Goal: Transaction & Acquisition: Book appointment/travel/reservation

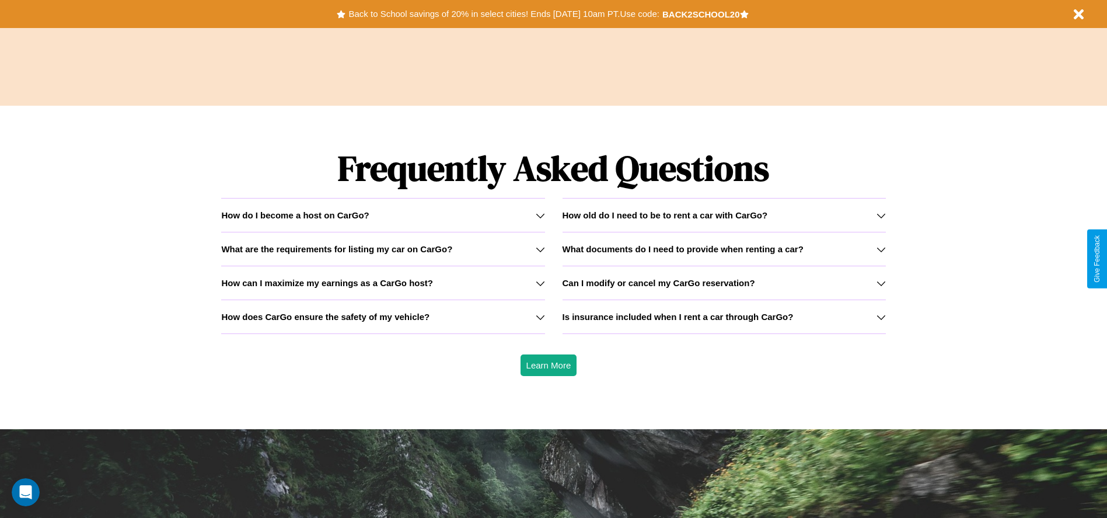
scroll to position [1675, 0]
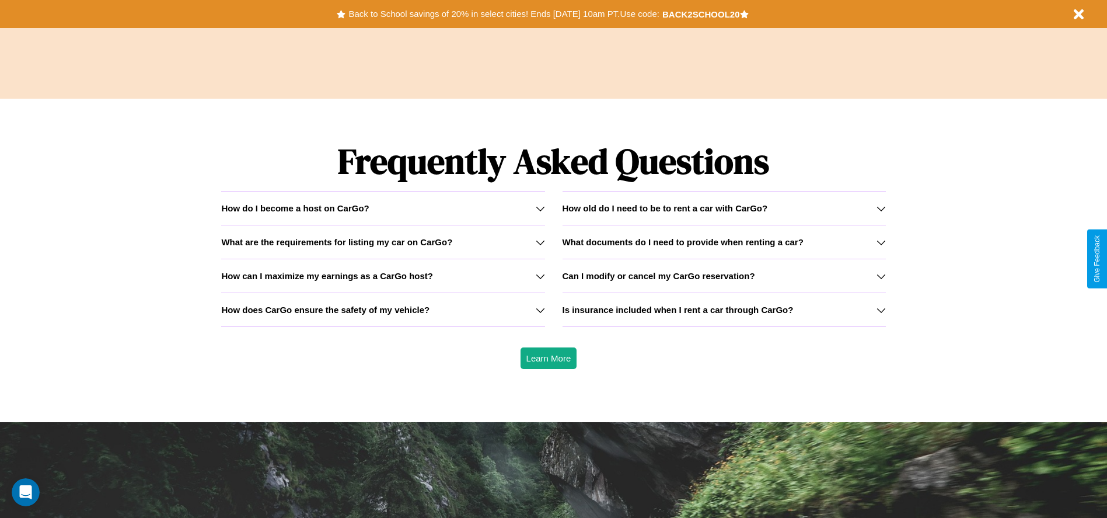
click at [383, 208] on div "How do I become a host on CarGo?" at bounding box center [382, 208] width 323 height 10
click at [540, 276] on icon at bounding box center [540, 275] width 9 height 9
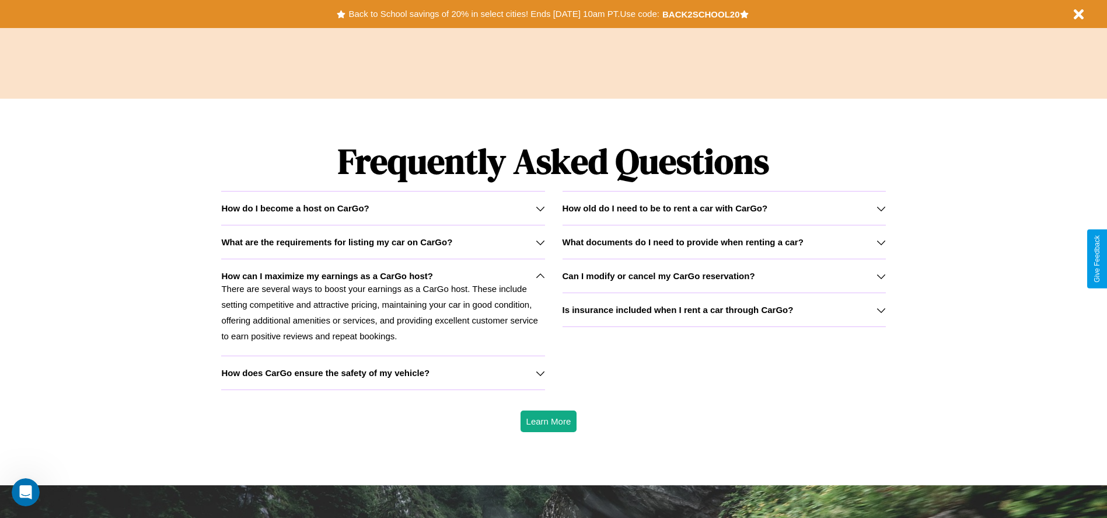
click at [540, 372] on icon at bounding box center [540, 372] width 9 height 9
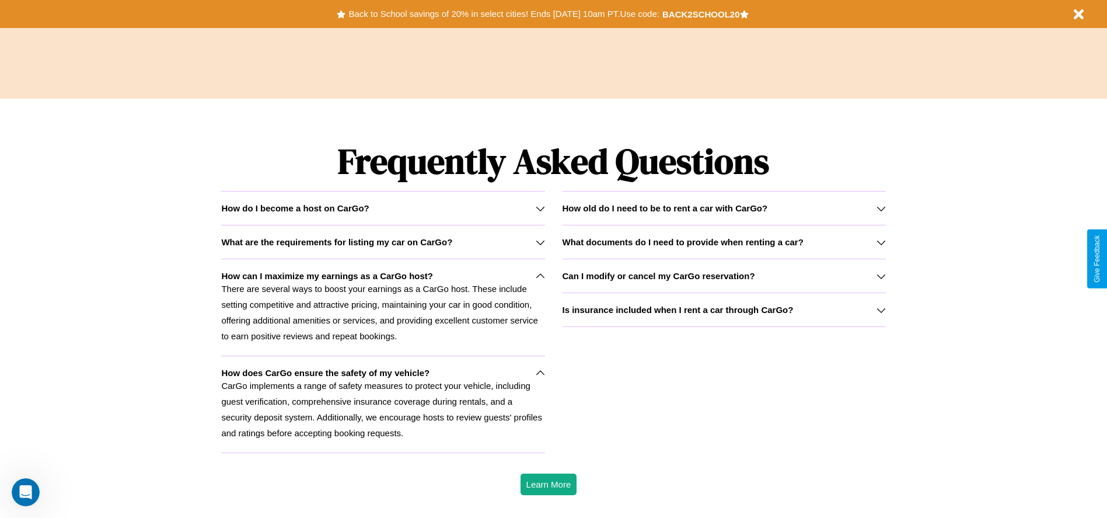
click at [383, 242] on h3 "What are the requirements for listing my car on CarGo?" at bounding box center [336, 242] width 231 height 10
click at [540, 372] on icon at bounding box center [540, 372] width 9 height 9
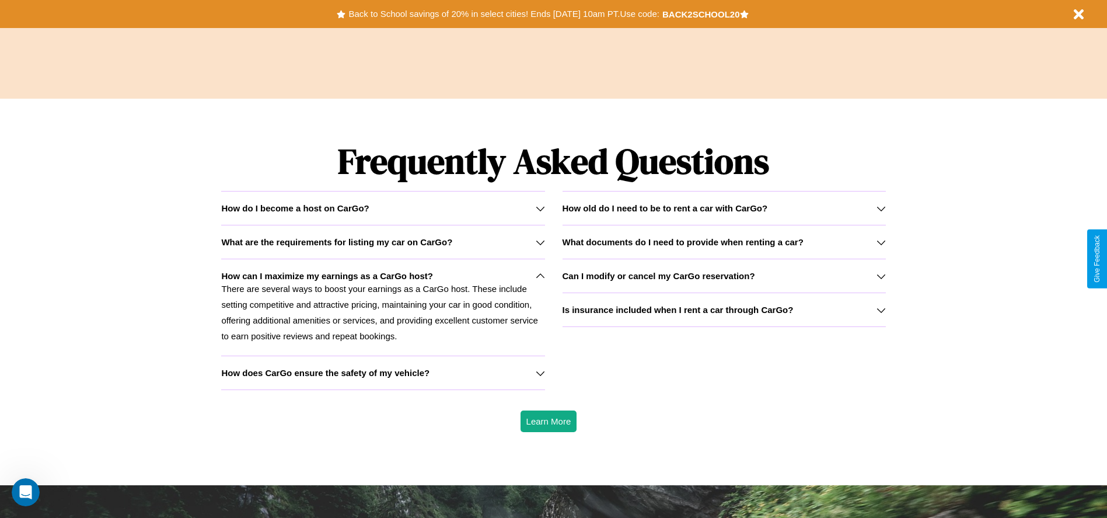
click at [881, 309] on icon at bounding box center [881, 309] width 9 height 9
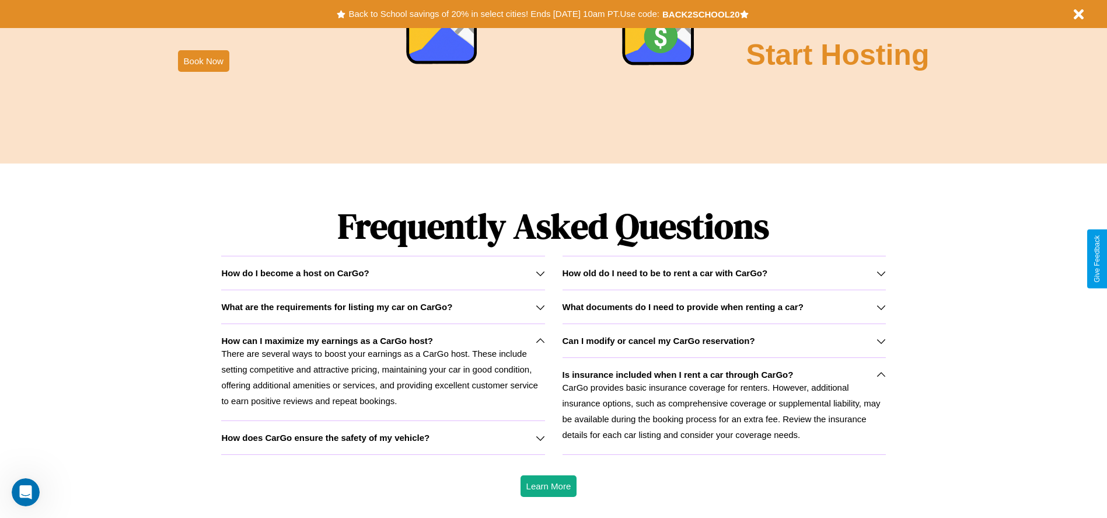
scroll to position [520, 0]
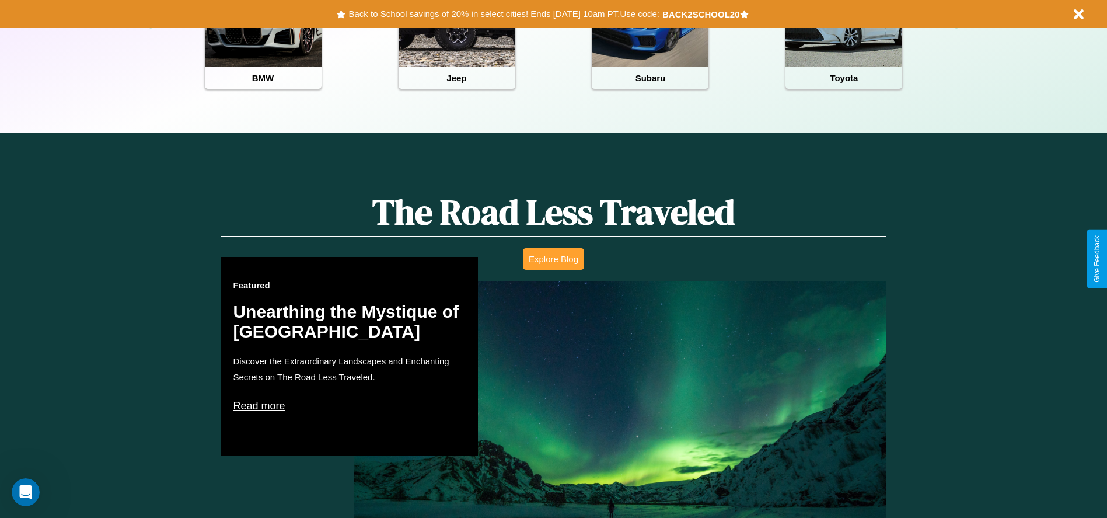
click at [553, 259] on button "Explore Blog" at bounding box center [553, 259] width 61 height 22
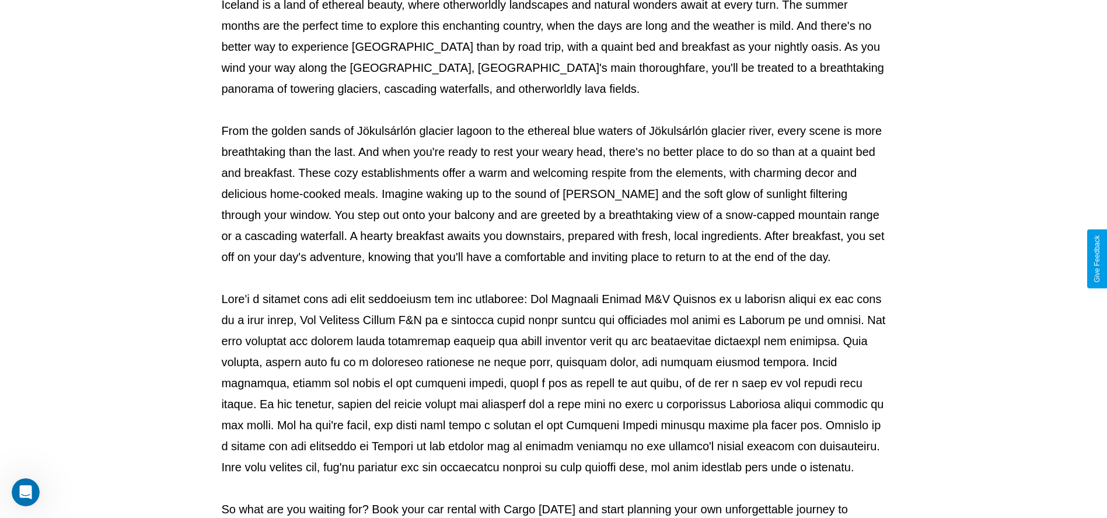
scroll to position [387, 0]
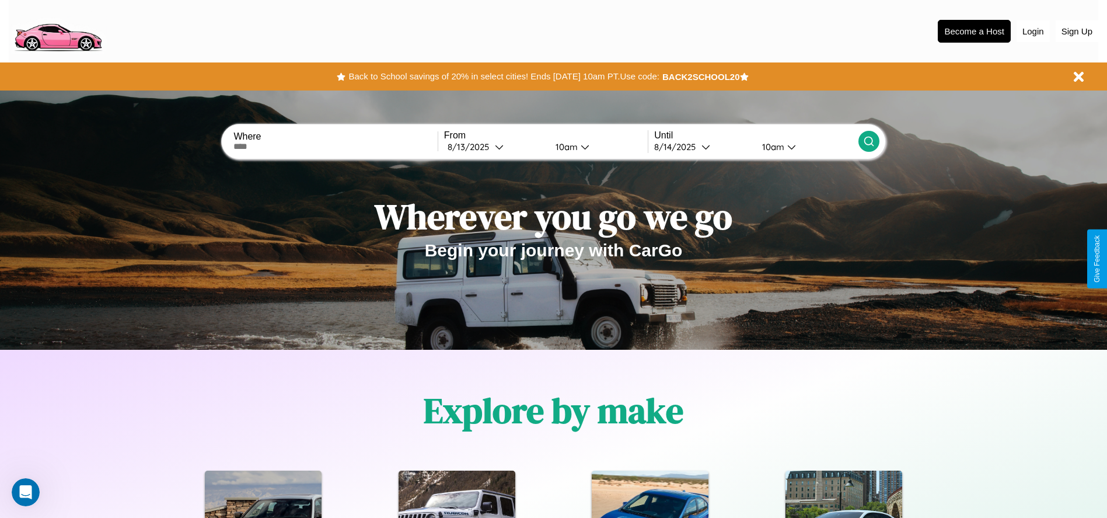
click at [336, 147] on input "text" at bounding box center [335, 146] width 204 height 9
type input "******"
click at [495, 147] on icon at bounding box center [499, 146] width 9 height 9
select select "*"
select select "****"
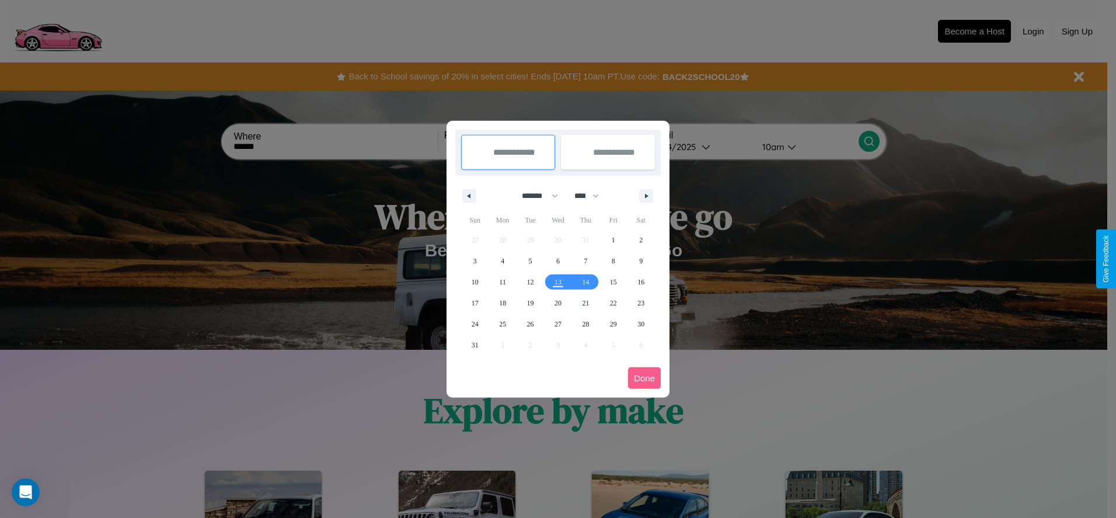
drag, startPoint x: 535, startPoint y: 196, endPoint x: 558, endPoint y: 234, distance: 45.0
click at [535, 196] on select "******* ******** ***** ***** *** **** **** ****** ********* ******* ******** **…" at bounding box center [538, 195] width 50 height 19
select select "*"
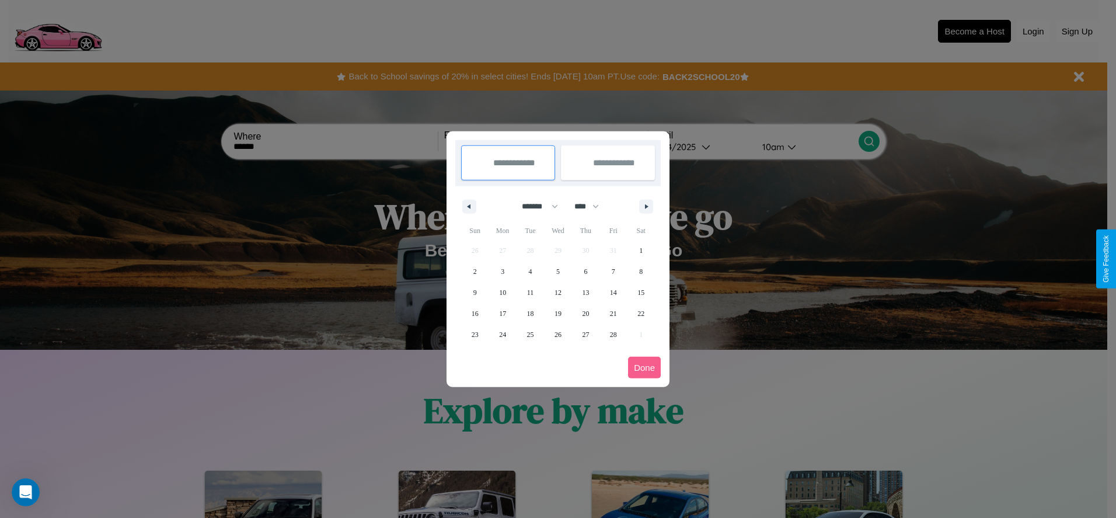
drag, startPoint x: 592, startPoint y: 206, endPoint x: 558, endPoint y: 234, distance: 43.9
click at [592, 206] on select "**** **** **** **** **** **** **** **** **** **** **** **** **** **** **** ****…" at bounding box center [586, 206] width 35 height 19
select select "****"
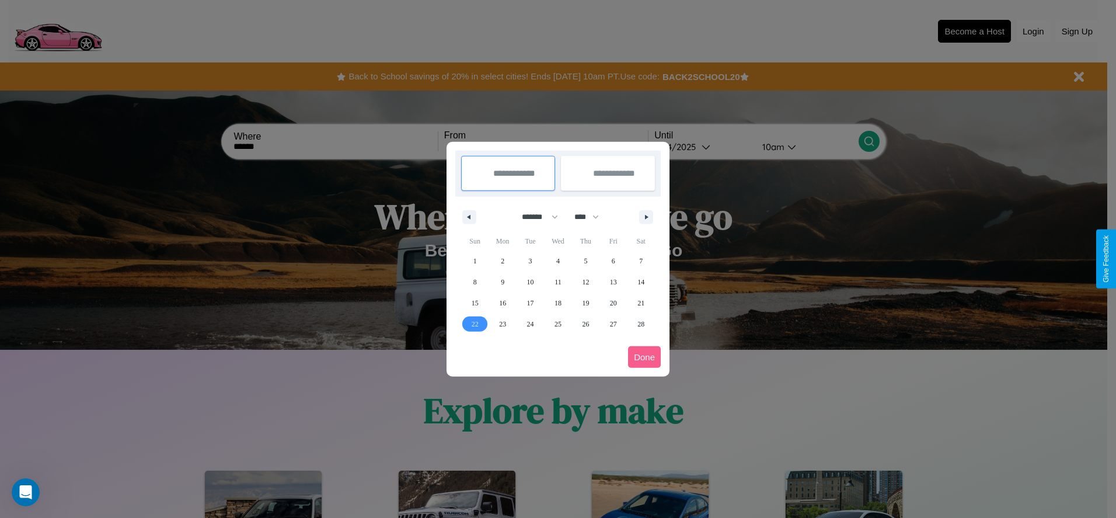
click at [475, 323] on span "22" at bounding box center [475, 323] width 7 height 21
type input "**********"
click at [530, 323] on span "24" at bounding box center [530, 323] width 7 height 21
type input "**********"
click at [644, 357] on button "Done" at bounding box center [644, 357] width 33 height 22
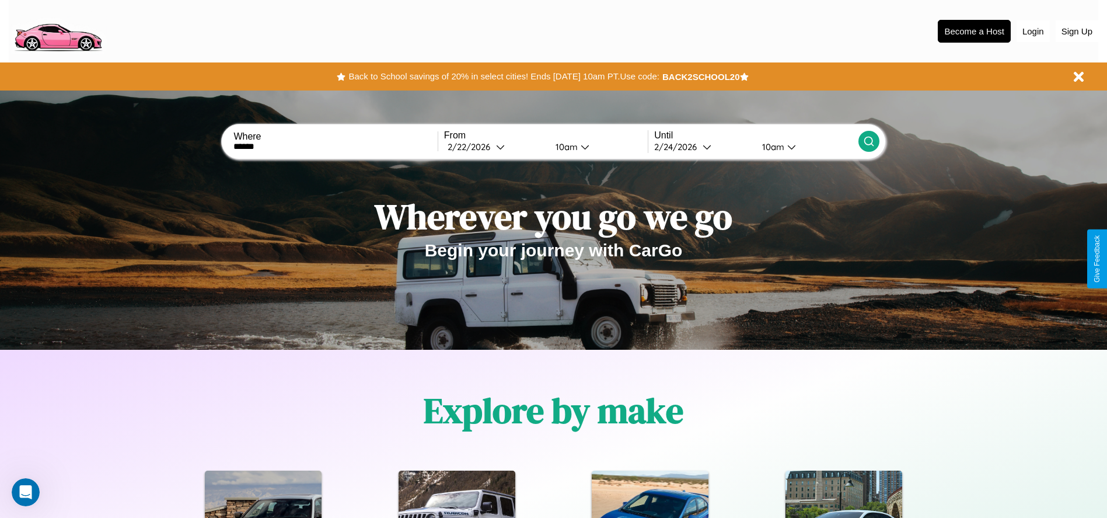
click at [564, 147] on div "10am" at bounding box center [565, 146] width 31 height 11
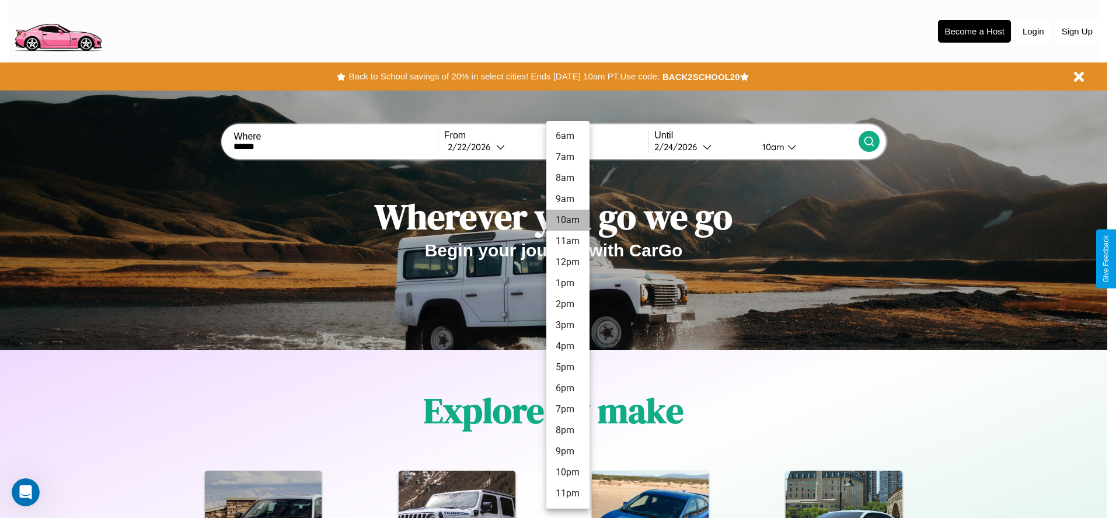
click at [567, 220] on li "10am" at bounding box center [567, 220] width 43 height 21
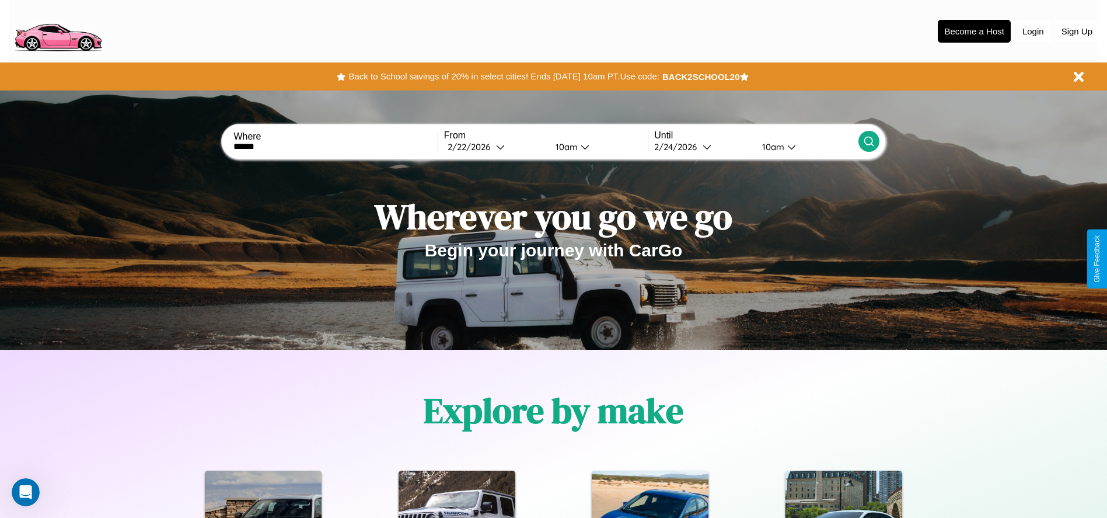
click at [772, 147] on div "10am" at bounding box center [772, 146] width 31 height 11
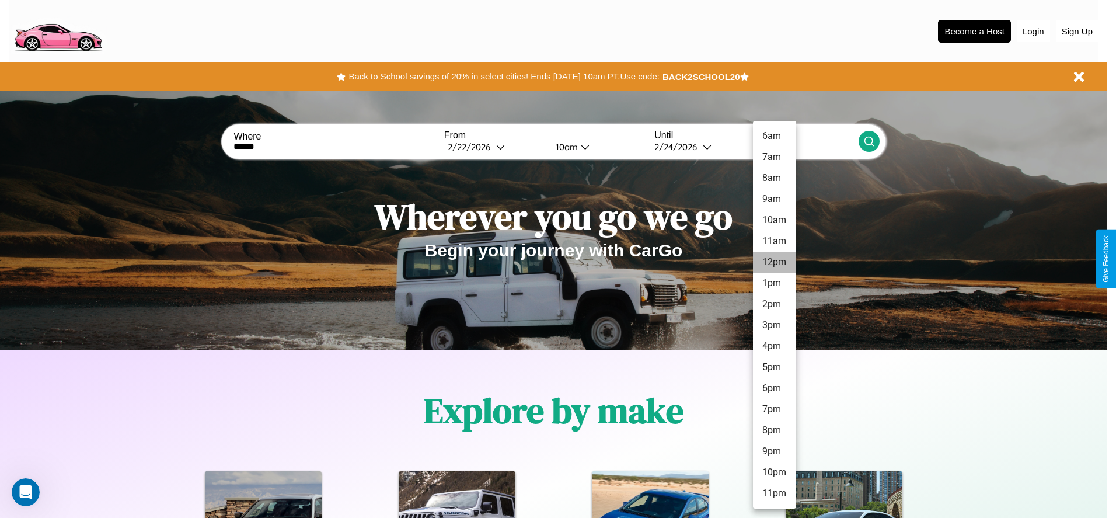
click at [774, 262] on li "12pm" at bounding box center [774, 262] width 43 height 21
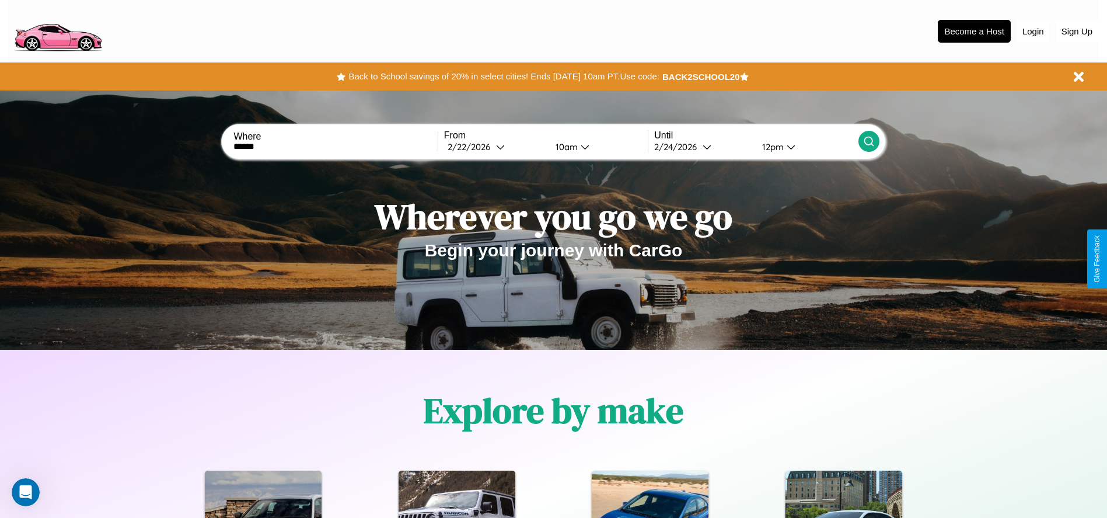
click at [869, 141] on icon at bounding box center [869, 141] width 12 height 12
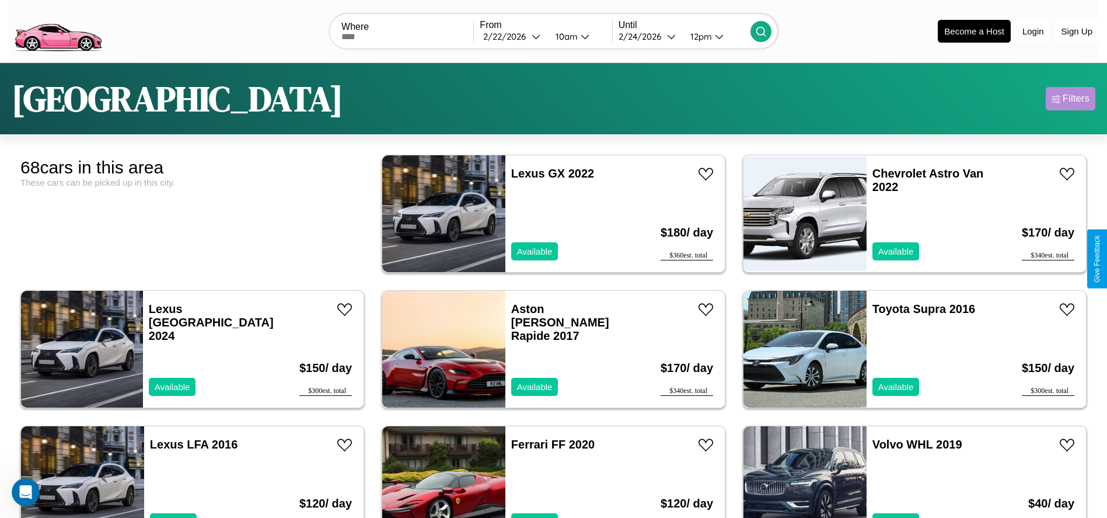
click at [1071, 99] on div "Filters" at bounding box center [1076, 99] width 27 height 12
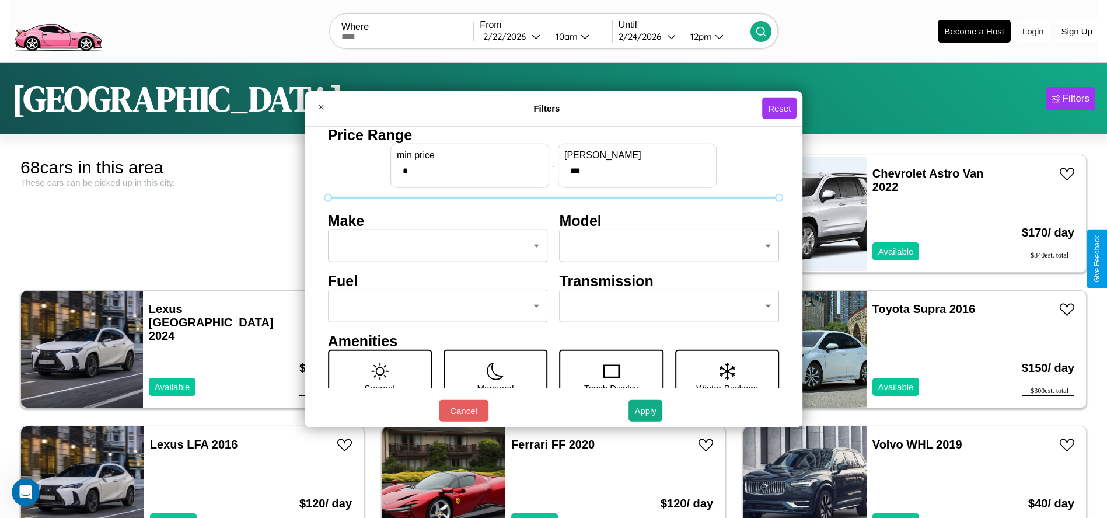
click at [434, 246] on body "CarGo Where From [DATE] 10am Until [DATE] 12pm Become a Host Login Sign Up Bost…" at bounding box center [553, 295] width 1107 height 590
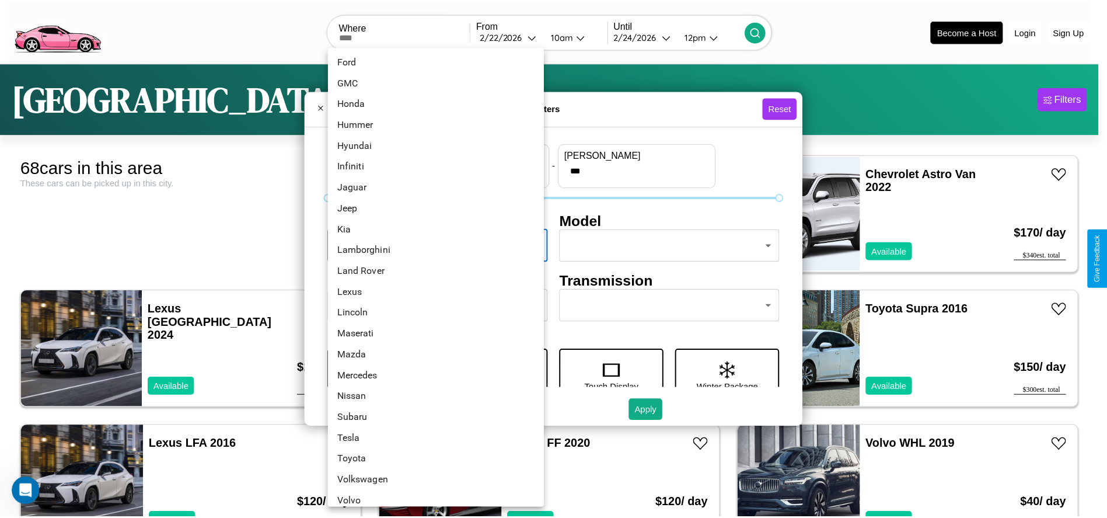
scroll to position [304, 0]
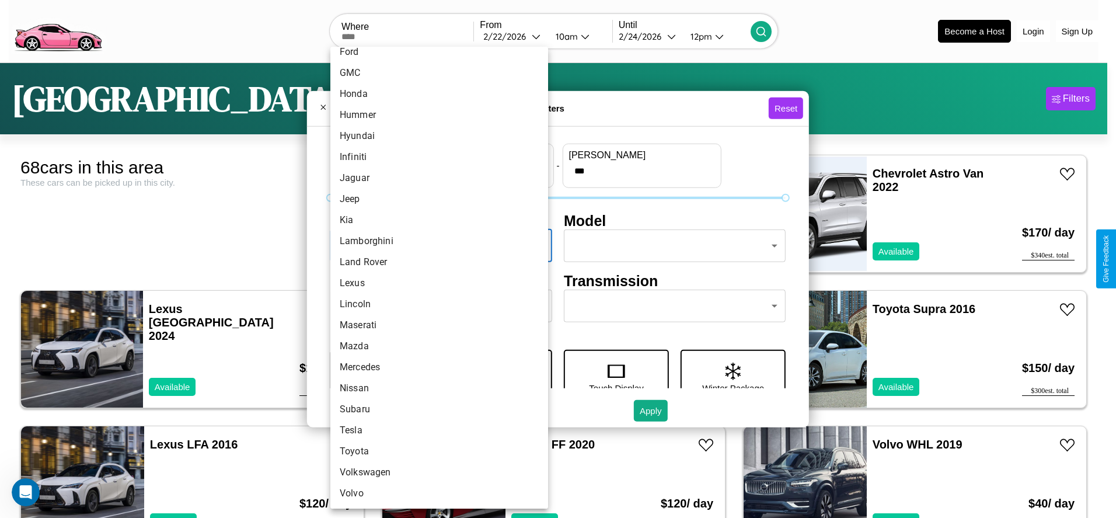
click at [435, 283] on li "Lexus" at bounding box center [439, 283] width 218 height 21
type input "*****"
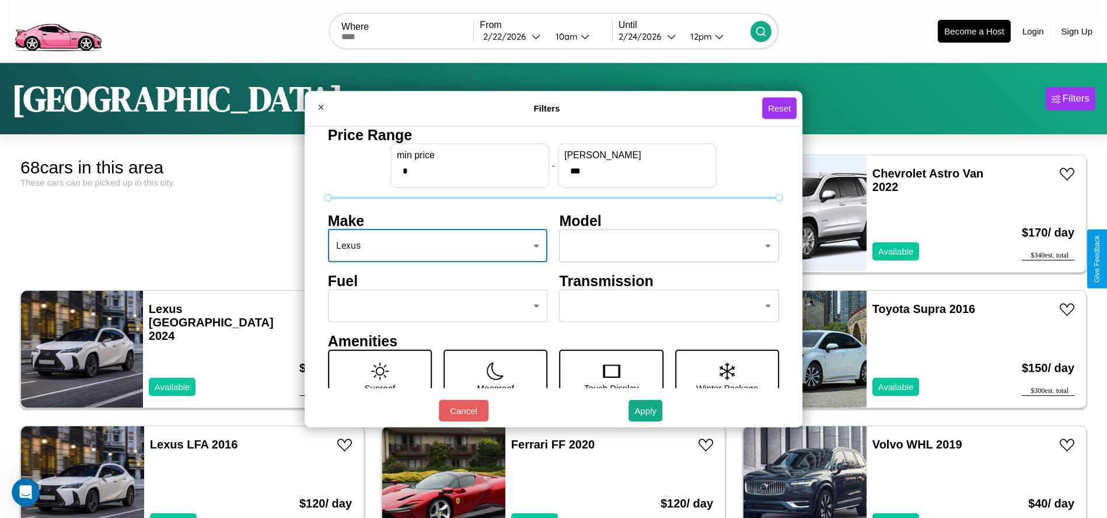
scroll to position [122, 0]
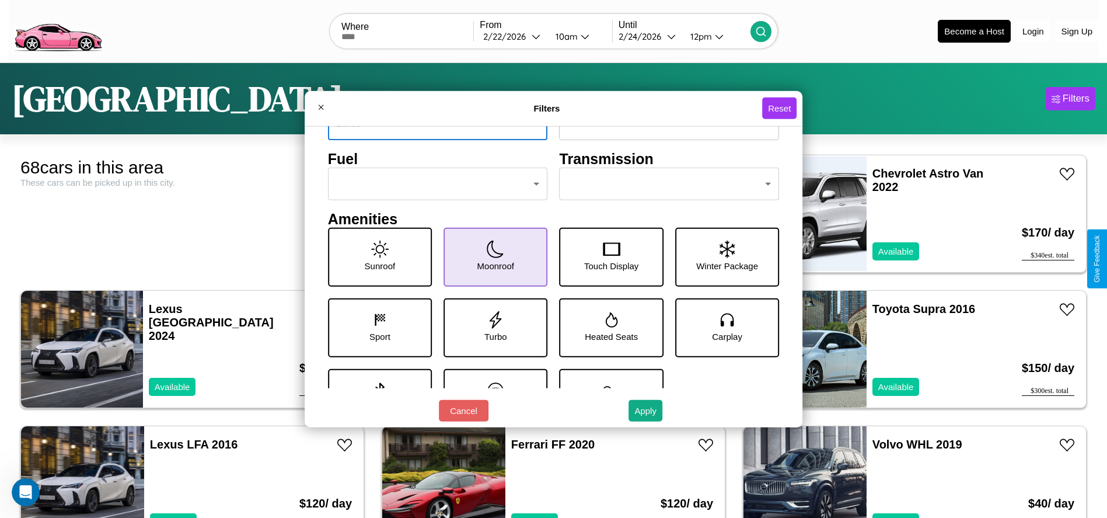
click at [491, 257] on icon at bounding box center [496, 249] width 18 height 18
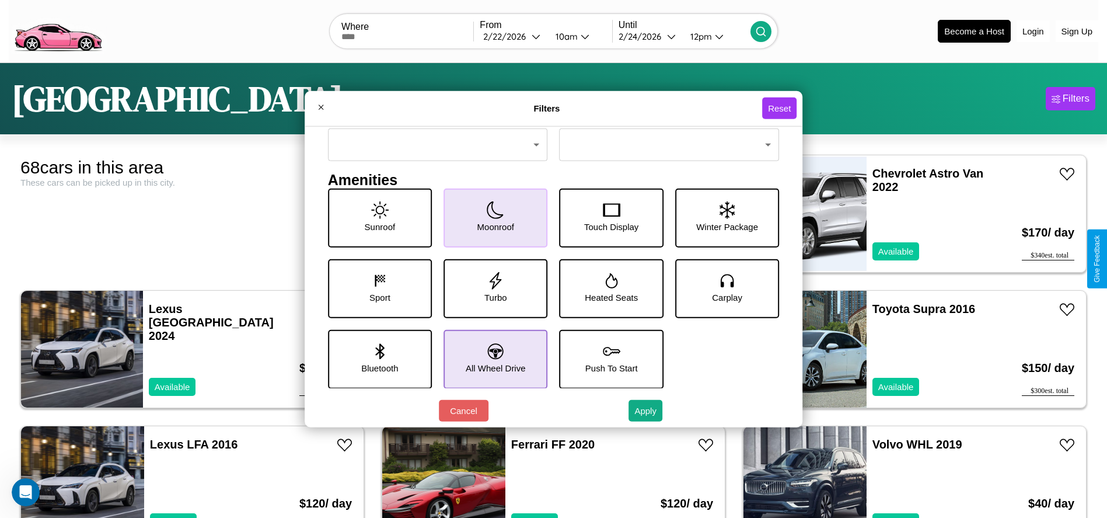
click at [491, 358] on icon at bounding box center [496, 351] width 16 height 16
click at [606, 358] on icon at bounding box center [612, 351] width 18 height 18
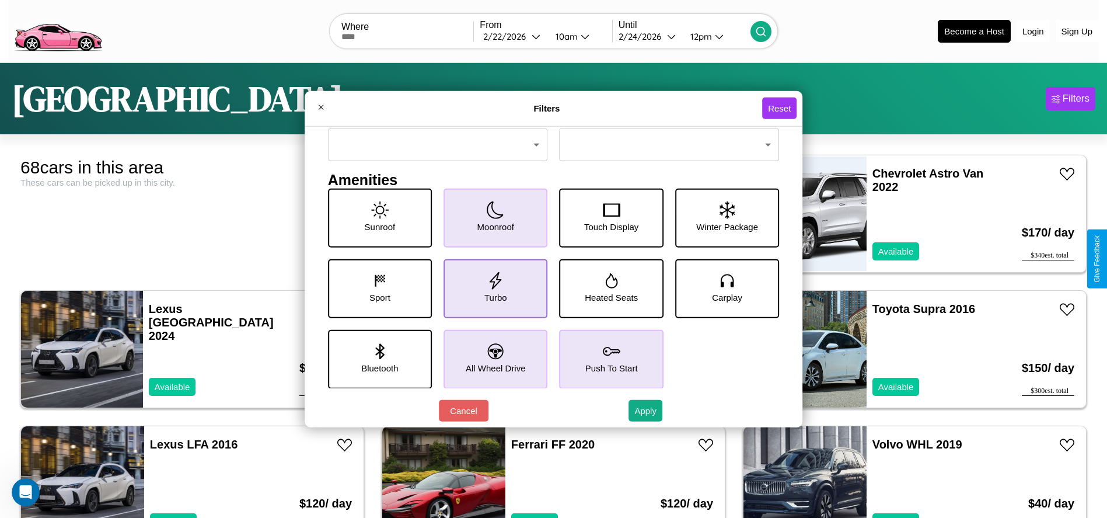
click at [491, 288] on icon at bounding box center [496, 280] width 18 height 18
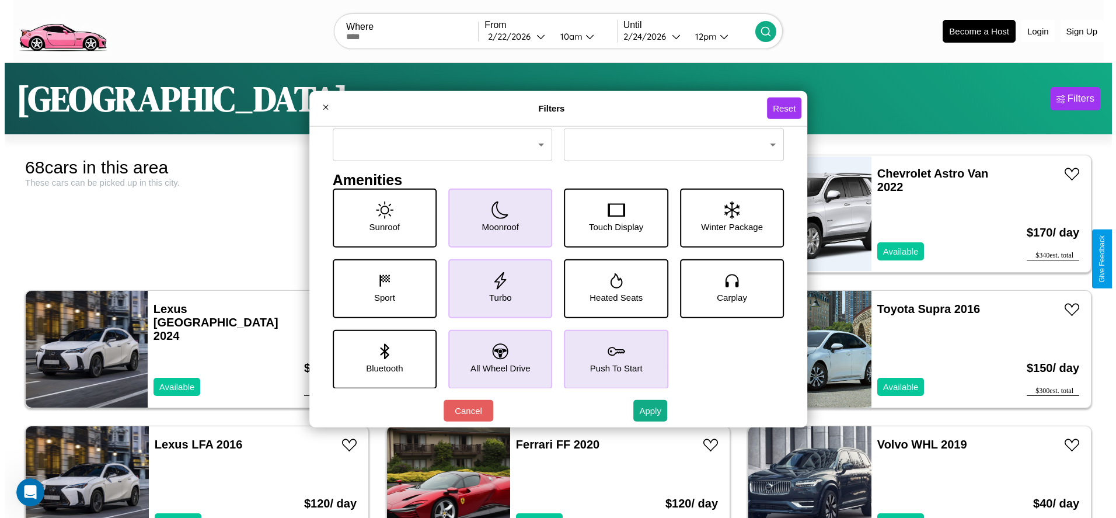
scroll to position [49, 0]
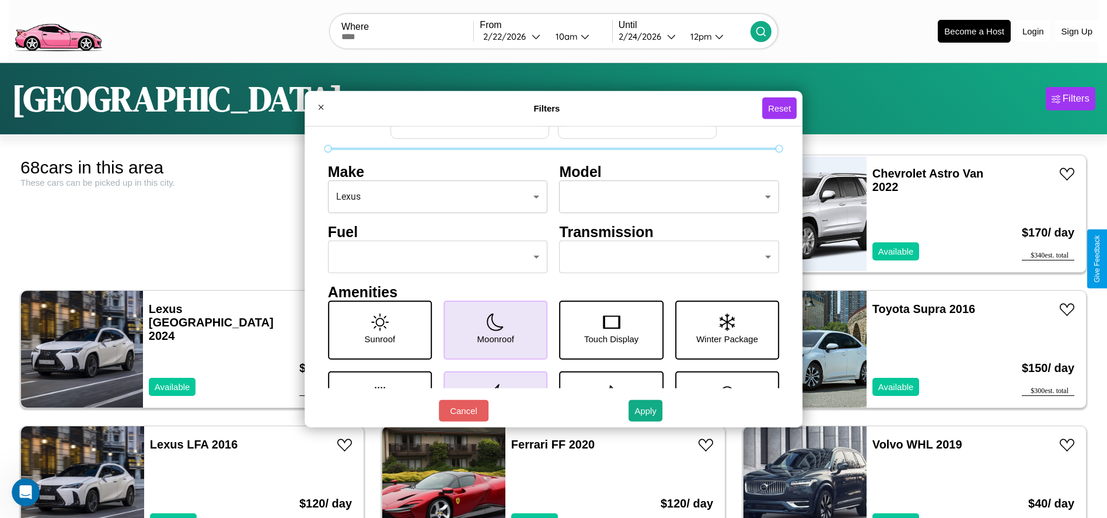
click at [664, 257] on body "CarGo Where From [DATE] 10am Until [DATE] 12pm Become a Host Login Sign Up Bost…" at bounding box center [553, 295] width 1107 height 590
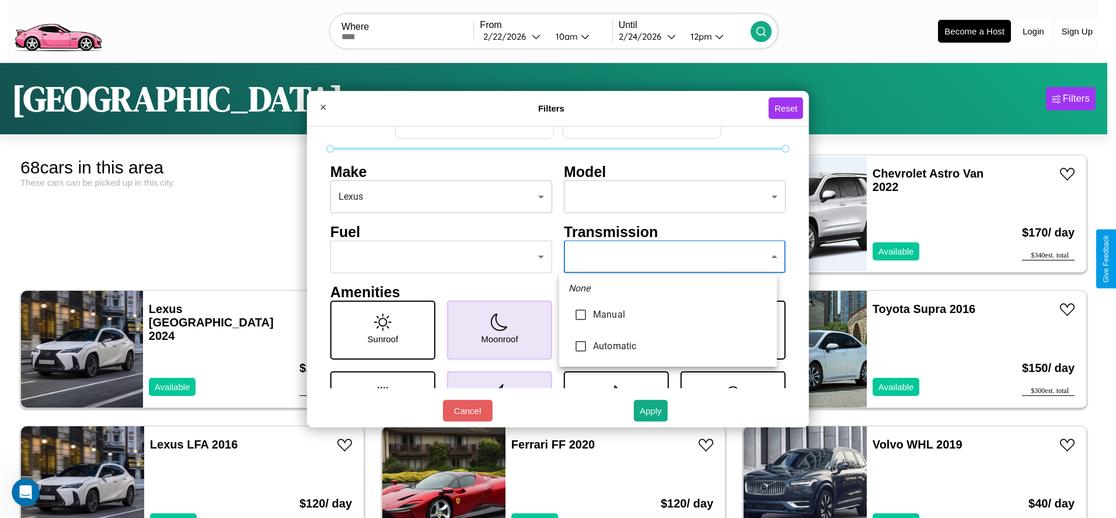
type input "*********"
click at [668, 257] on div at bounding box center [558, 259] width 1116 height 518
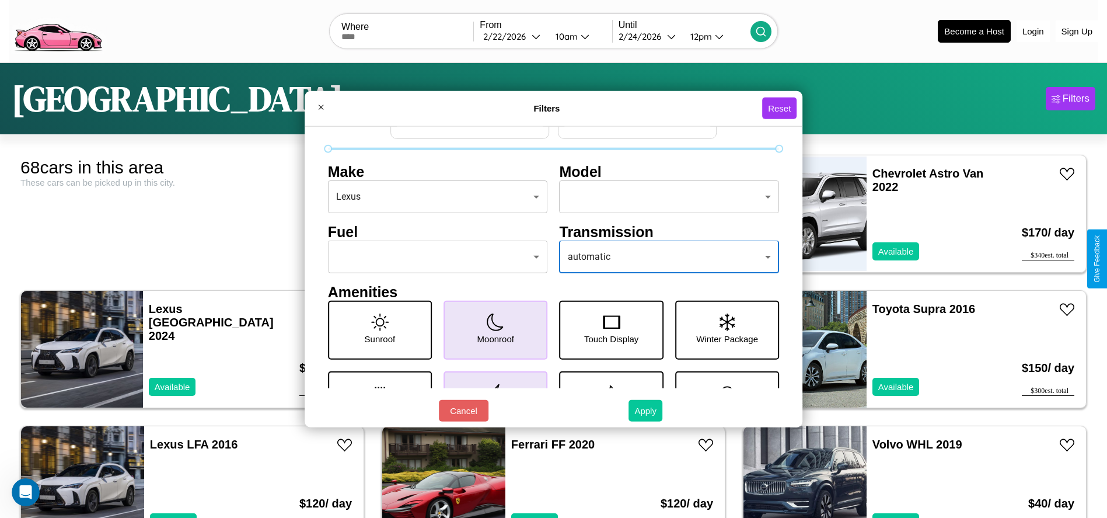
click at [646, 410] on button "Apply" at bounding box center [646, 411] width 34 height 22
